Goal: Find specific page/section: Find specific page/section

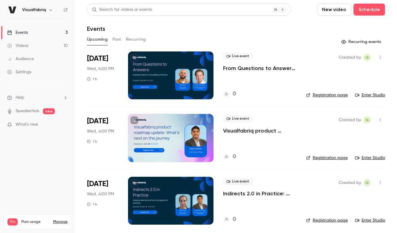
click at [150, 65] on div at bounding box center [170, 76] width 85 height 48
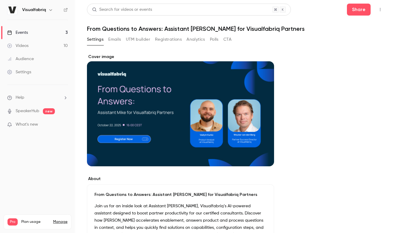
click at [119, 27] on h1 "From Questions to Answers: Assistant [PERSON_NAME] for Visualfabriq Partners" at bounding box center [236, 28] width 298 height 7
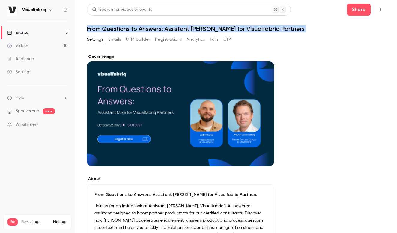
click at [119, 27] on h1 "From Questions to Answers: Assistant [PERSON_NAME] for Visualfabriq Partners" at bounding box center [236, 28] width 298 height 7
copy div "From Questions to Answers: Assistant [PERSON_NAME] for Visualfabriq Partners Se…"
